Goal: Navigation & Orientation: Go to known website

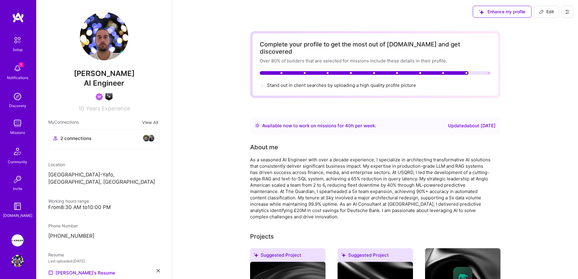
scroll to position [0, 0]
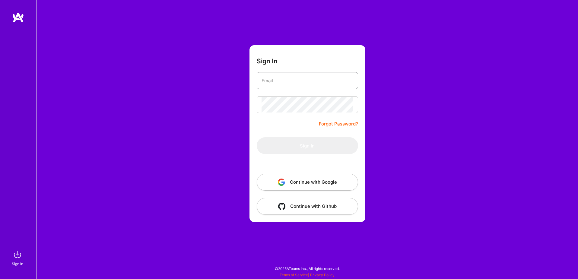
type input "[EMAIL_ADDRESS][DOMAIN_NAME]"
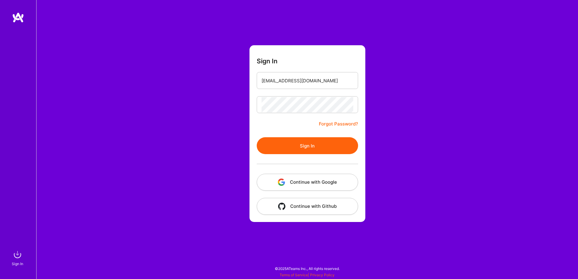
click at [314, 181] on button "Continue with Google" at bounding box center [307, 182] width 101 height 17
